Goal: Information Seeking & Learning: Learn about a topic

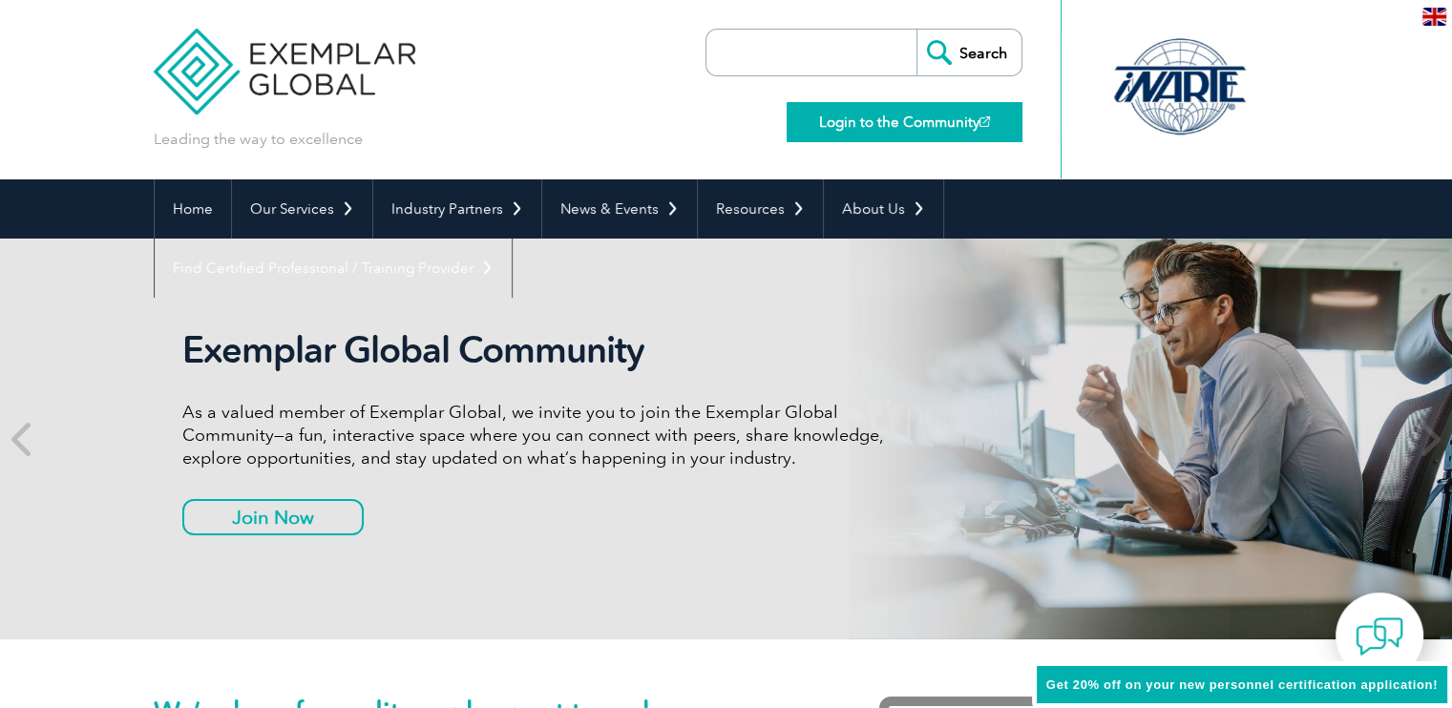
click at [894, 118] on link "Login to the Community" at bounding box center [905, 122] width 236 height 40
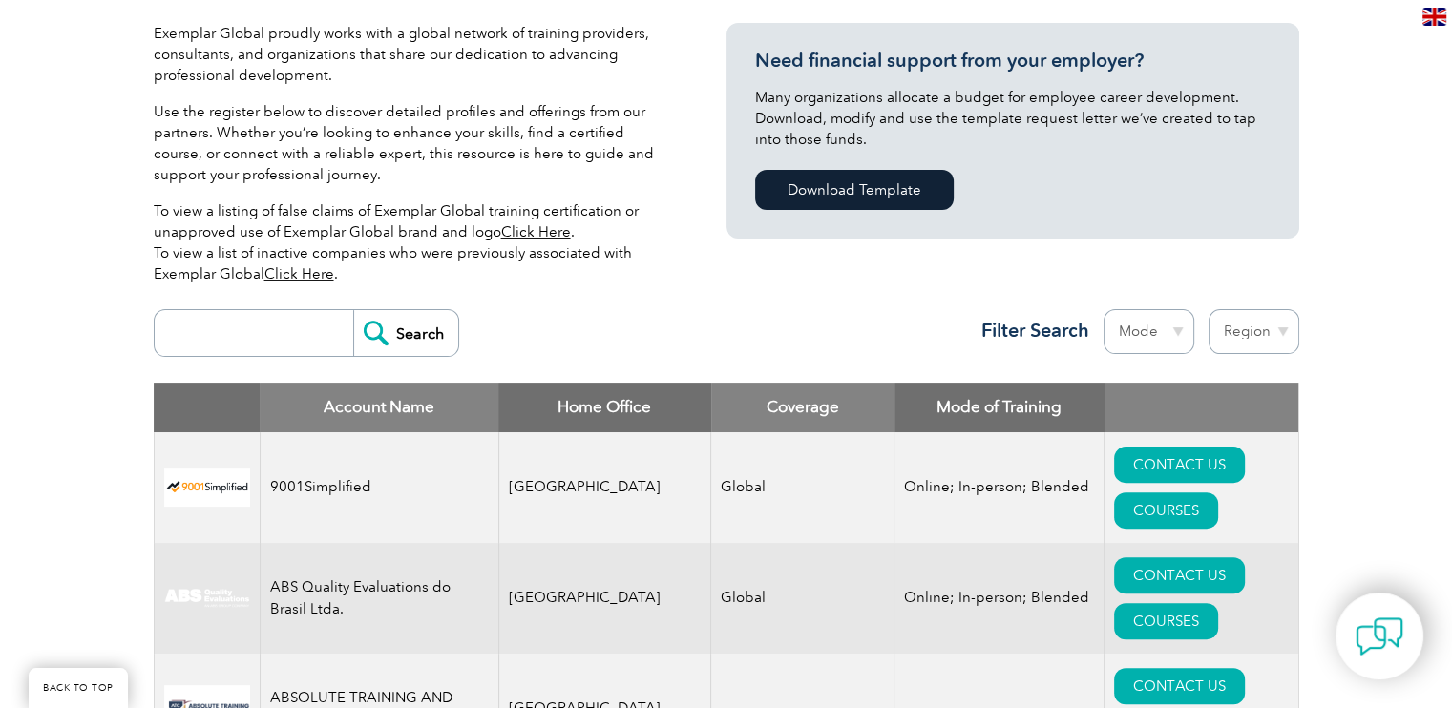
scroll to position [477, 0]
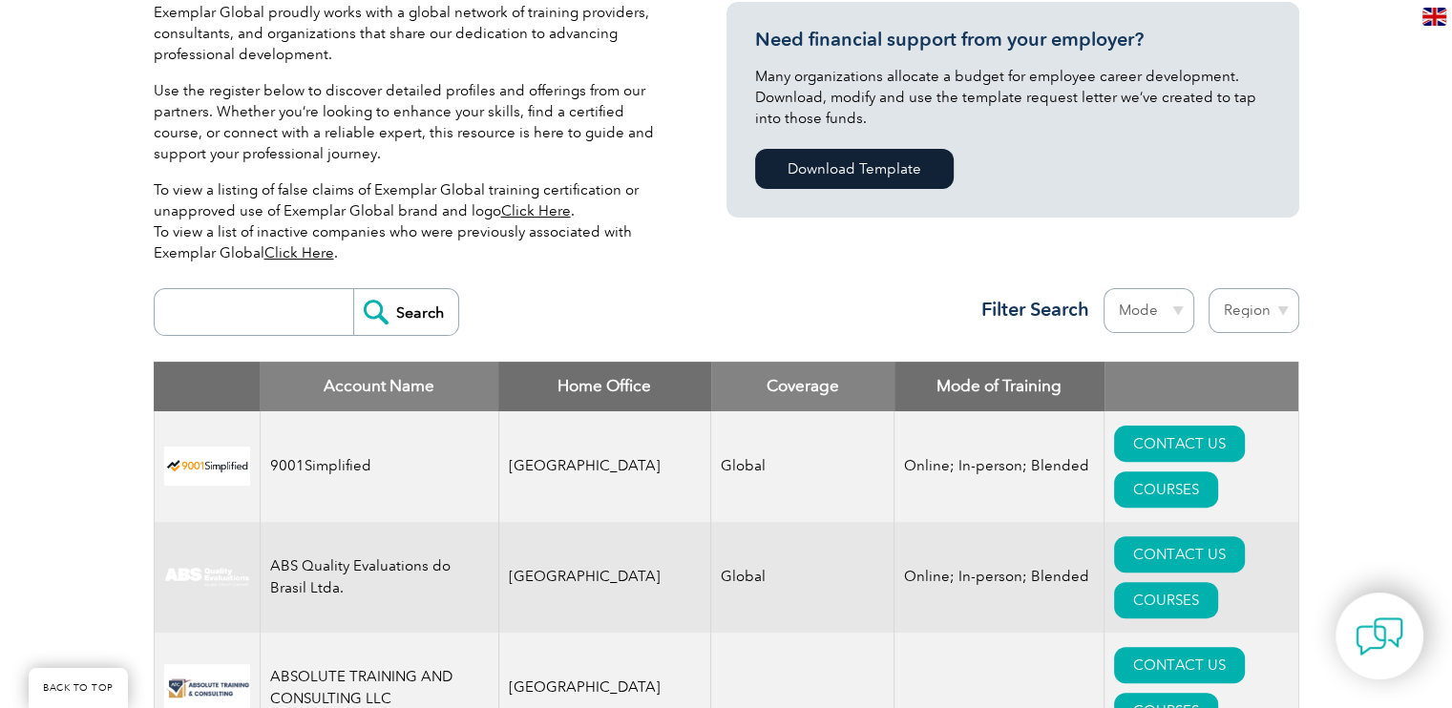
click at [1284, 305] on select "Region Australia Bahrain Bangladesh Brazil Canada Colombia Dominican Republic E…" at bounding box center [1253, 310] width 91 height 45
select select "Nigeria"
click at [1208, 288] on select "Region Australia Bahrain Bangladesh Brazil Canada Colombia Dominican Republic E…" at bounding box center [1253, 310] width 91 height 45
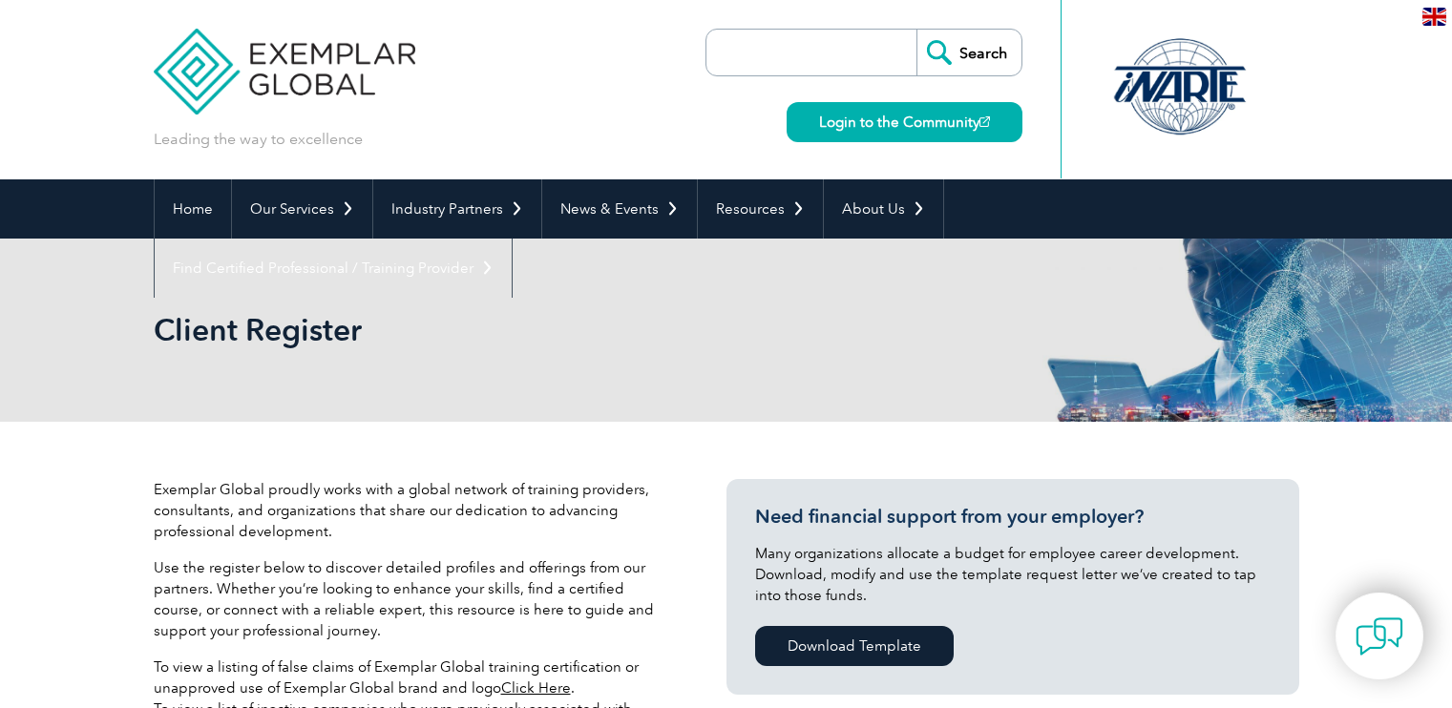
select select "[GEOGRAPHIC_DATA]"
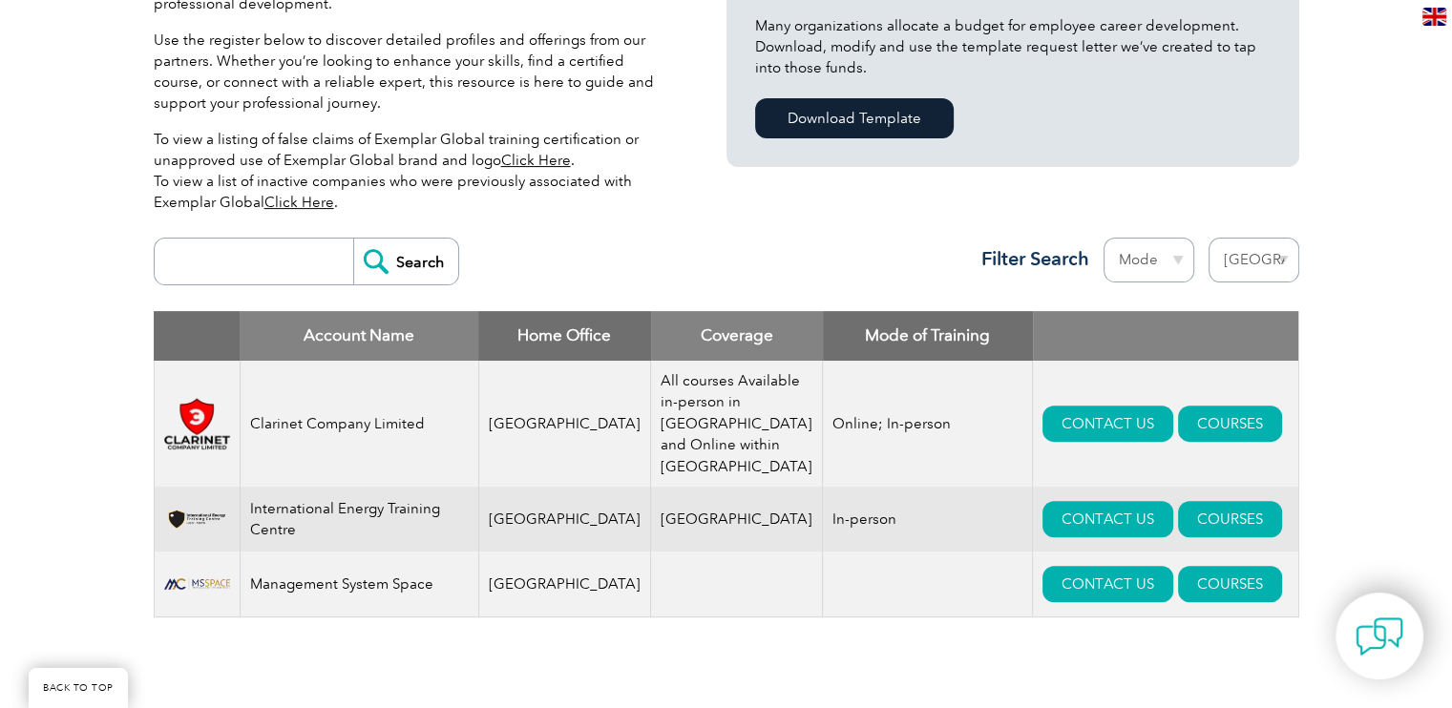
scroll to position [496, 0]
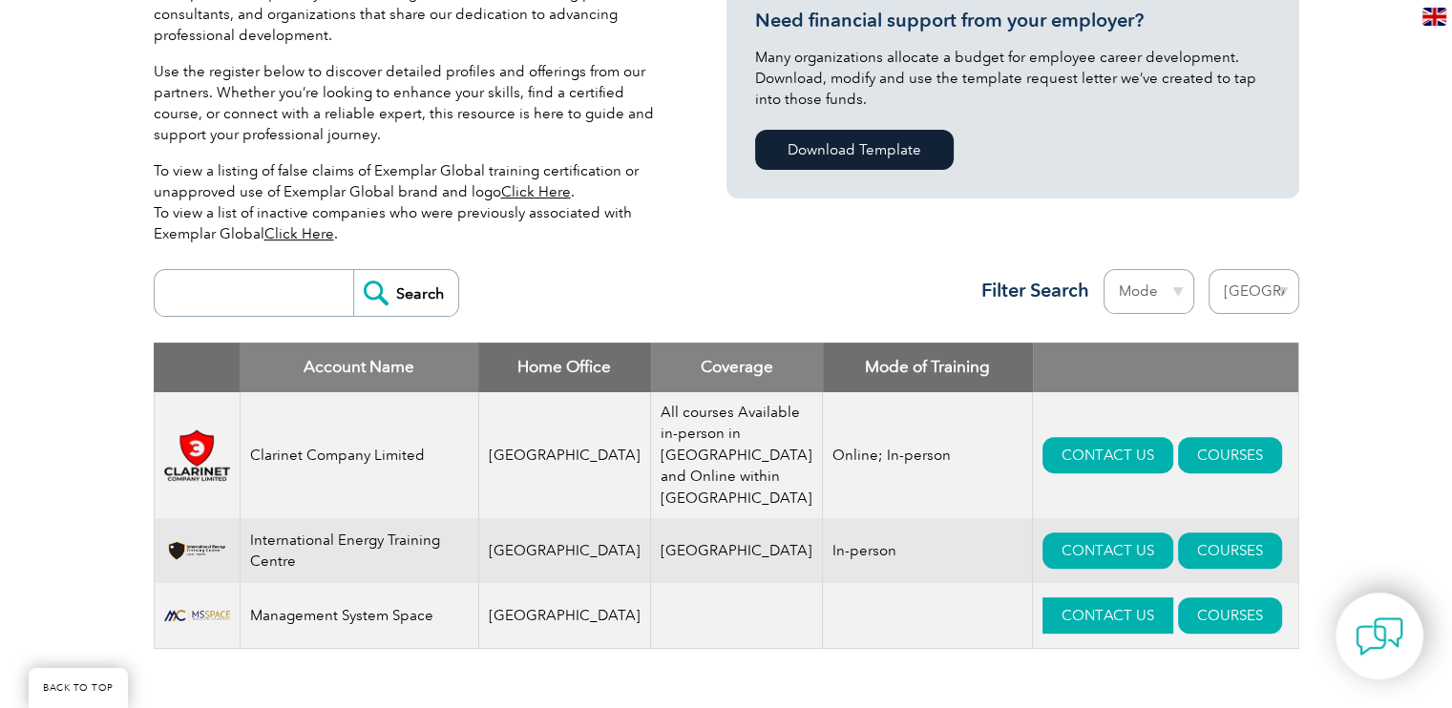
click at [1042, 622] on link "CONTACT US" at bounding box center [1107, 616] width 131 height 36
click at [1050, 539] on link "CONTACT US" at bounding box center [1107, 551] width 131 height 36
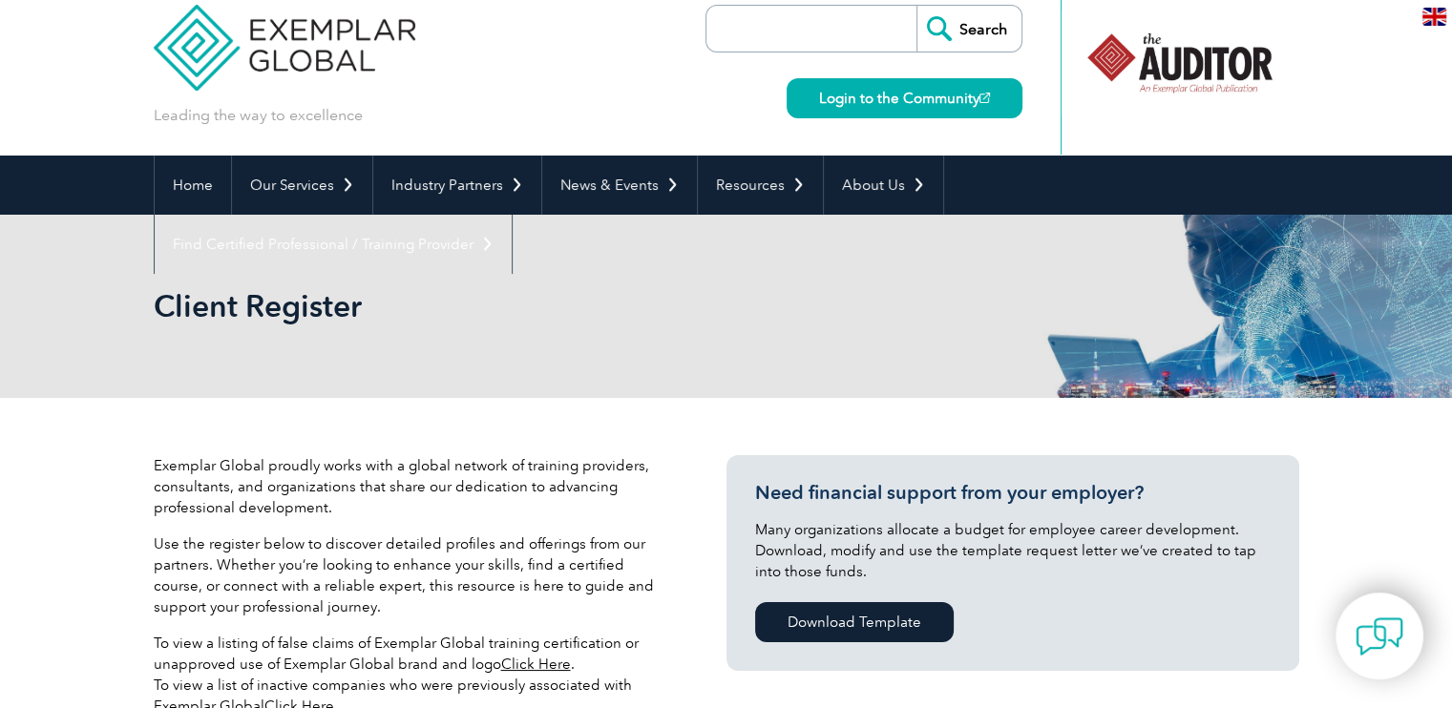
scroll to position [19, 0]
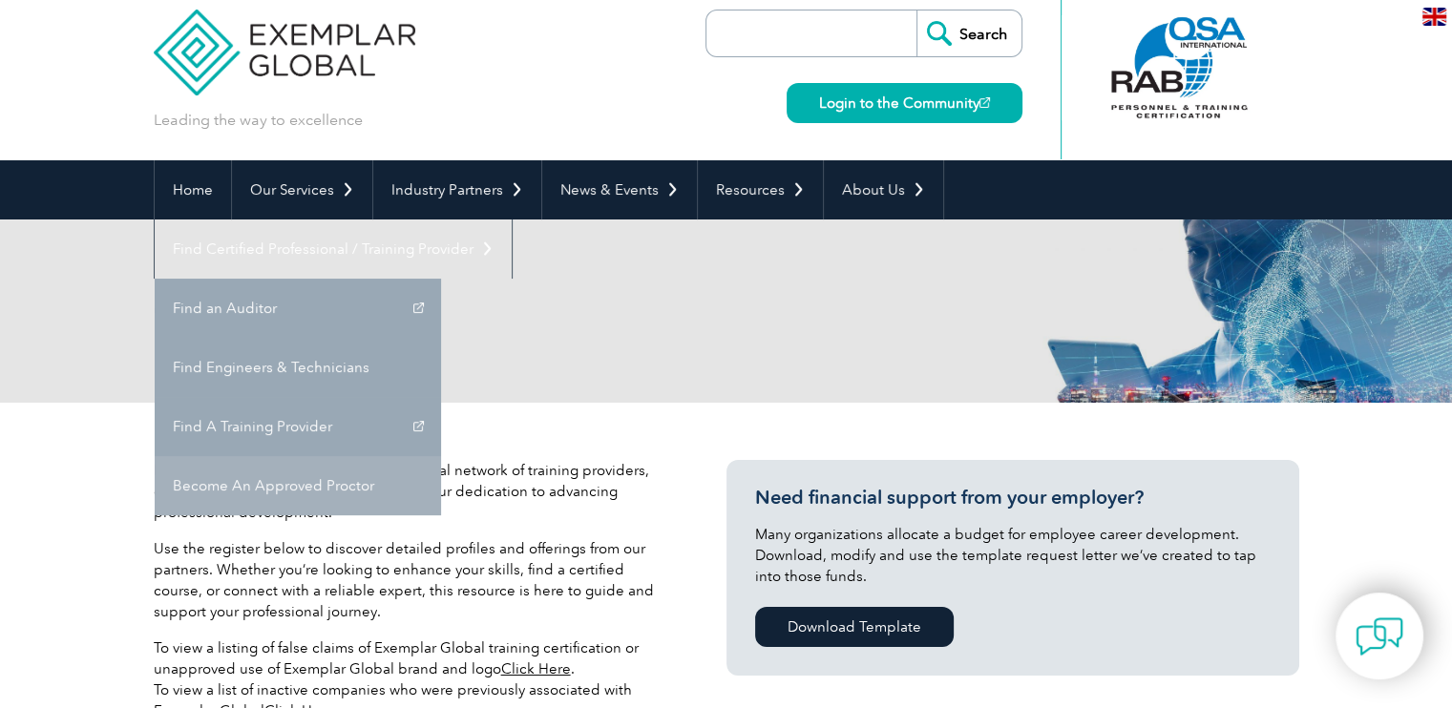
click at [441, 456] on link "Become An Approved Proctor" at bounding box center [298, 485] width 286 height 59
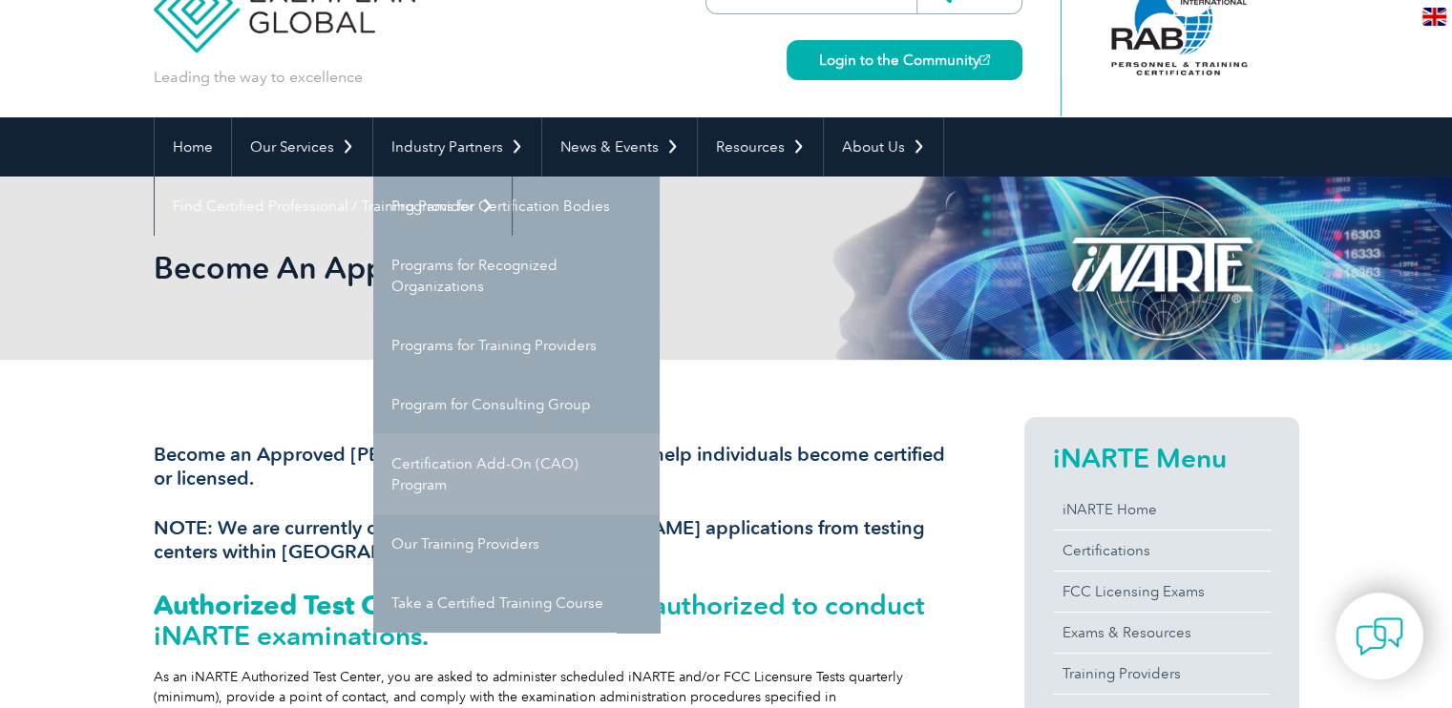
scroll to position [95, 0]
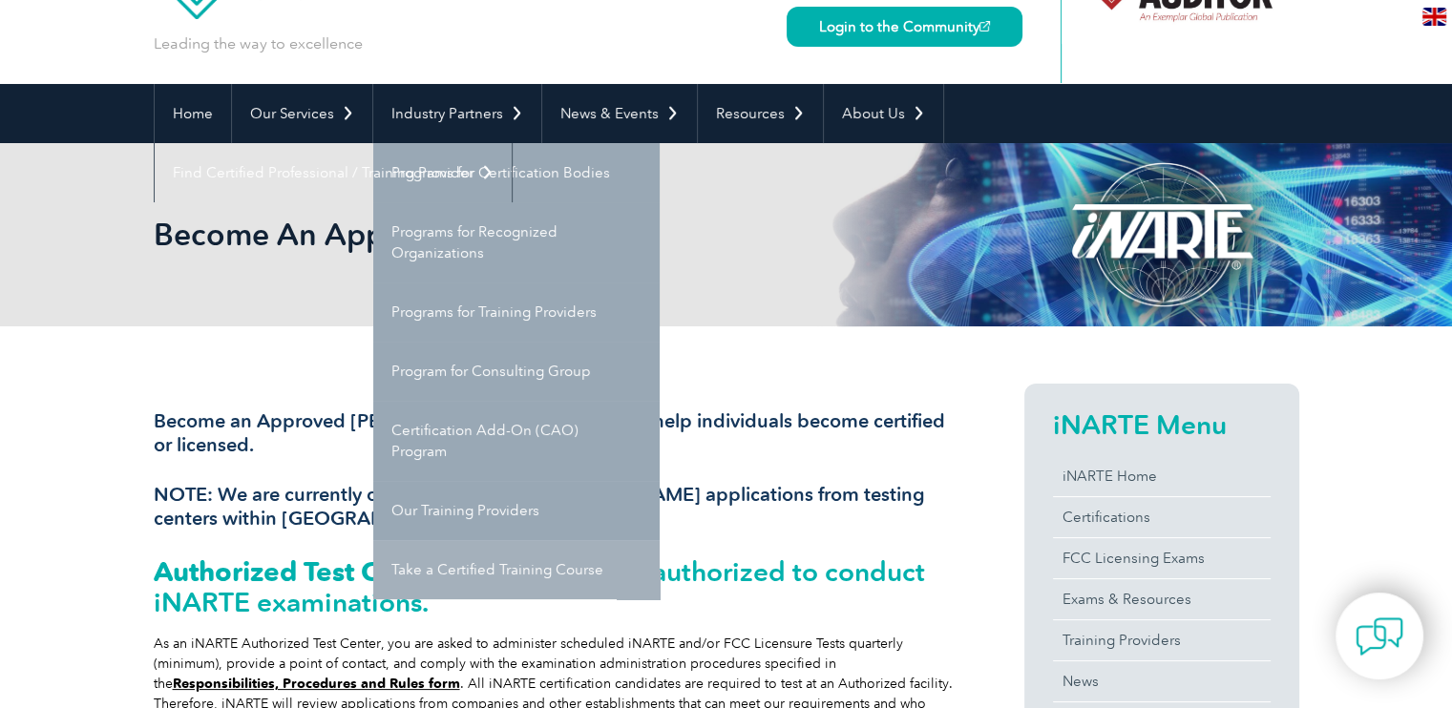
click at [533, 571] on link "Take a Certified Training Course" at bounding box center [516, 569] width 286 height 59
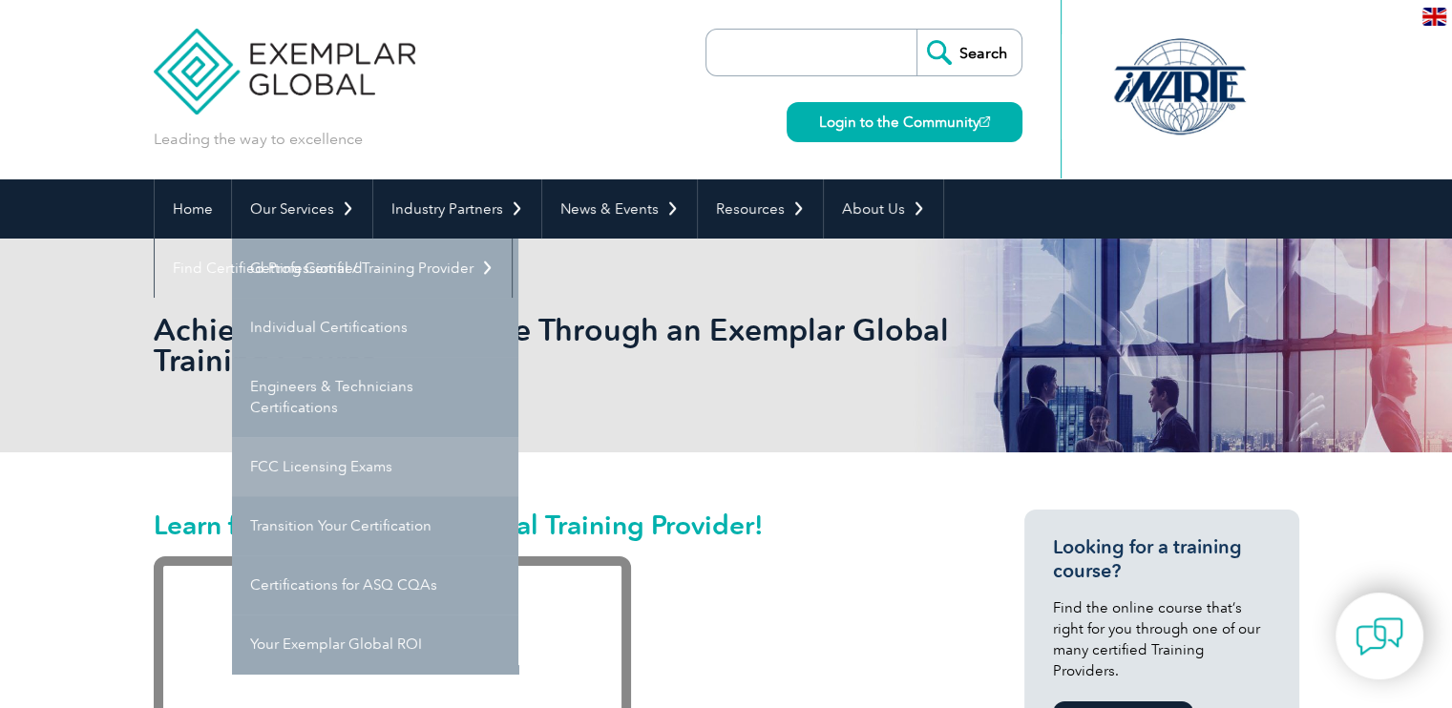
click at [298, 469] on link "FCC Licensing Exams" at bounding box center [375, 466] width 286 height 59
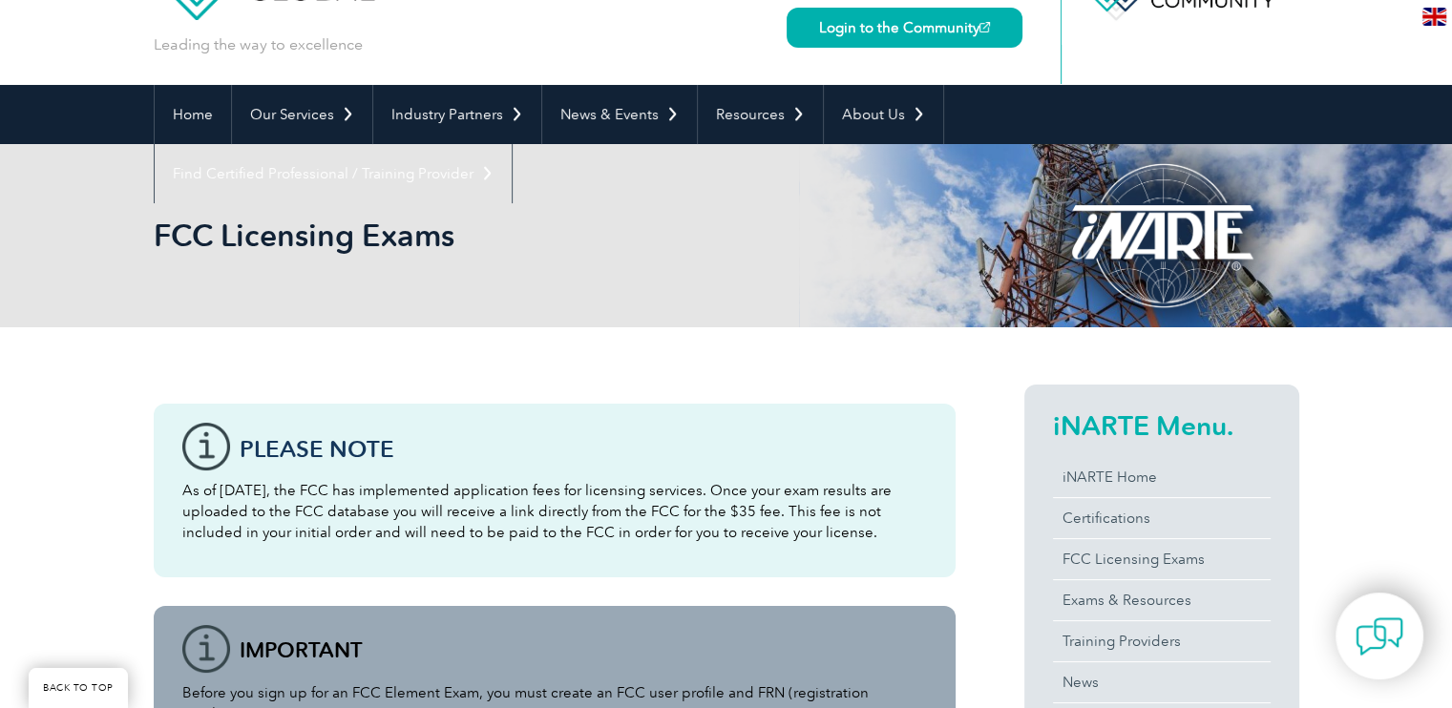
scroll to position [382, 0]
